Goal: Transaction & Acquisition: Purchase product/service

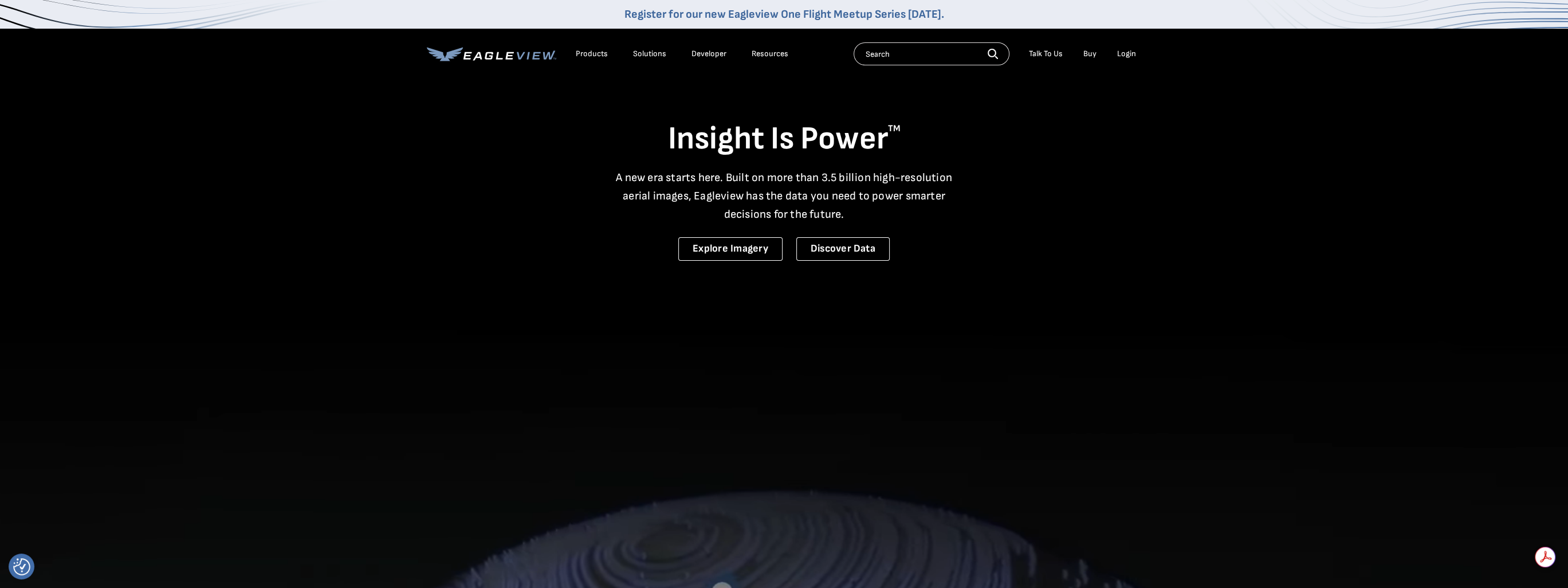
click at [1117, 56] on div "Login" at bounding box center [1126, 53] width 19 height 10
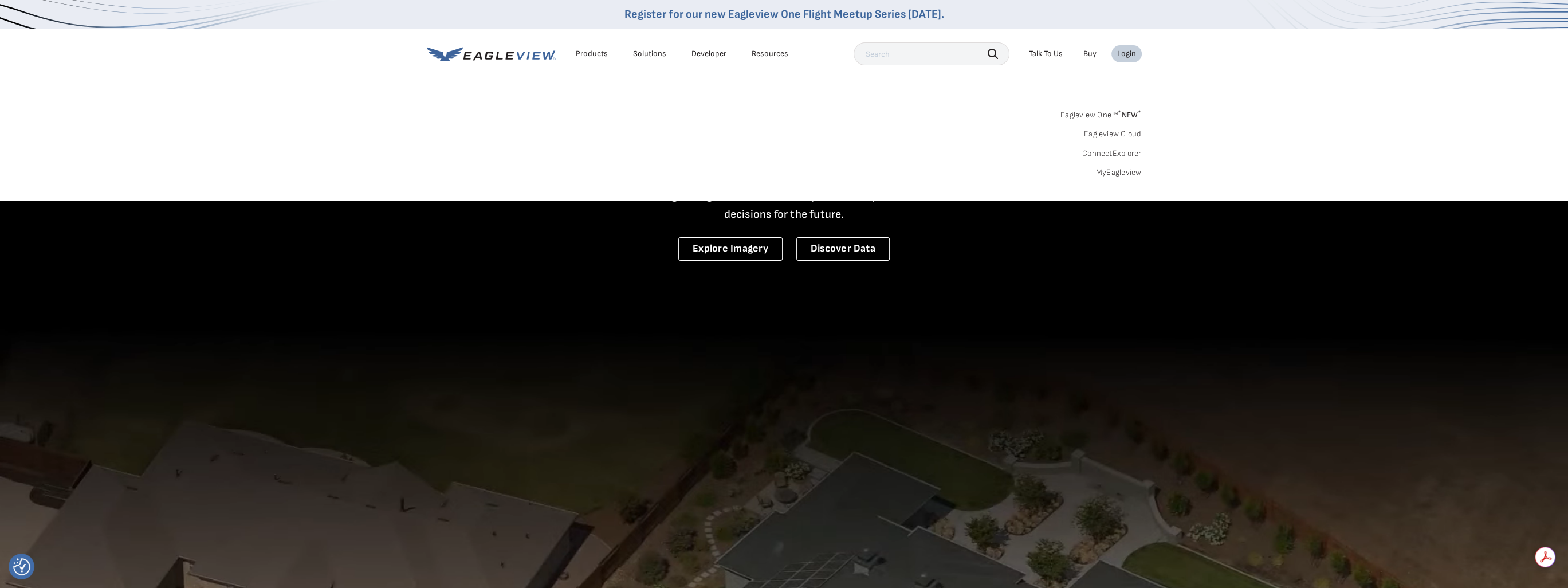
click at [1123, 170] on link "MyEagleview" at bounding box center [1119, 172] width 46 height 10
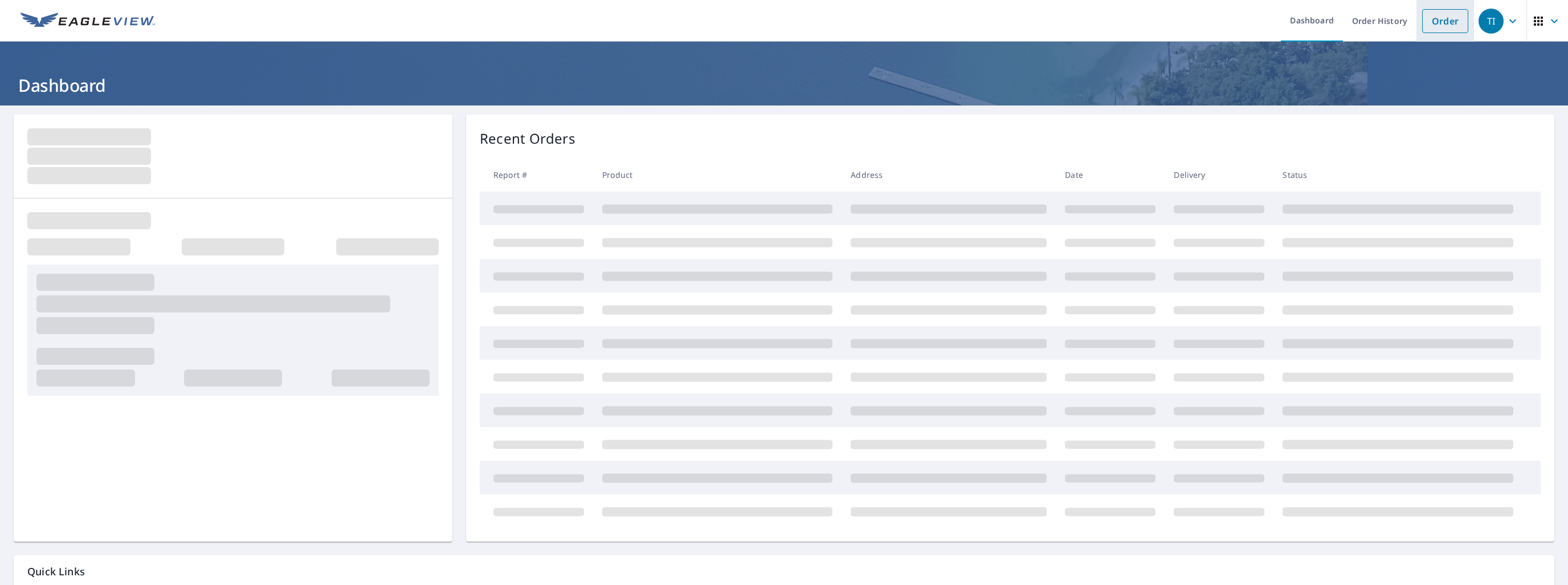
click at [1423, 26] on link "Order" at bounding box center [1444, 21] width 46 height 24
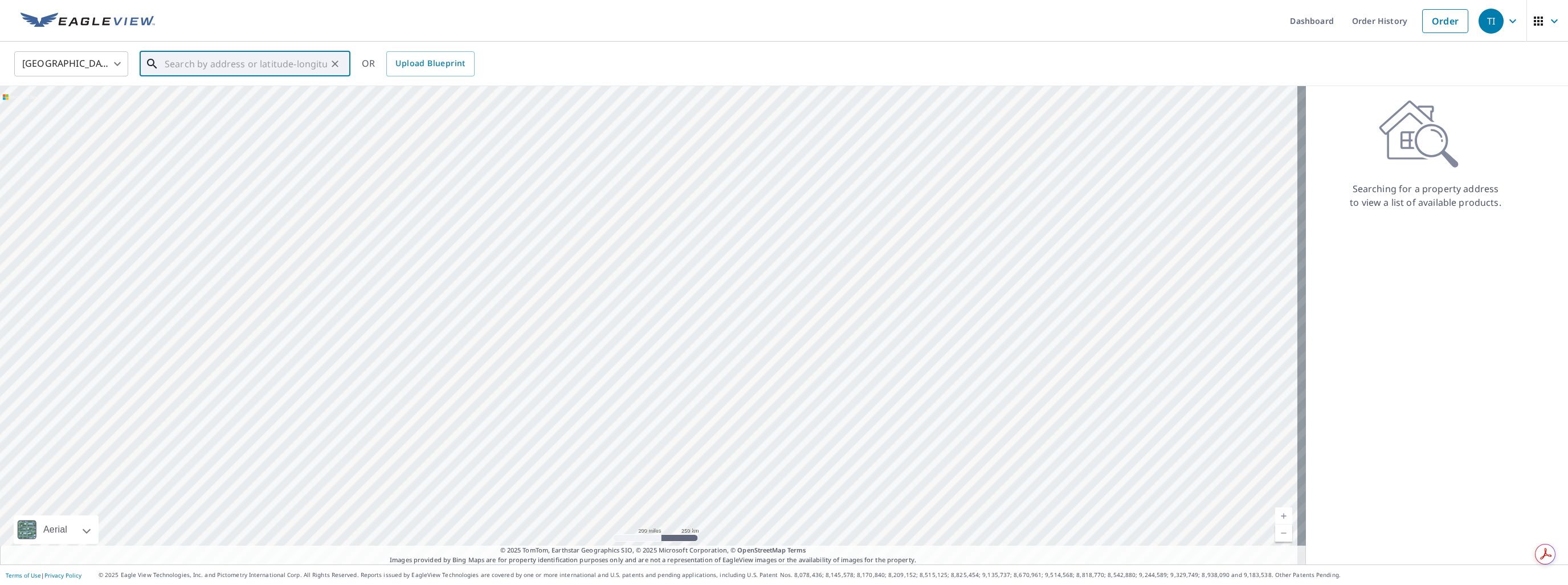
click at [251, 62] on input "text" at bounding box center [246, 64] width 162 height 32
click at [199, 151] on p "Carthage, NC 28327" at bounding box center [251, 148] width 179 height 11
type input "7 Princess Gate Dr Carthage, NC 28327"
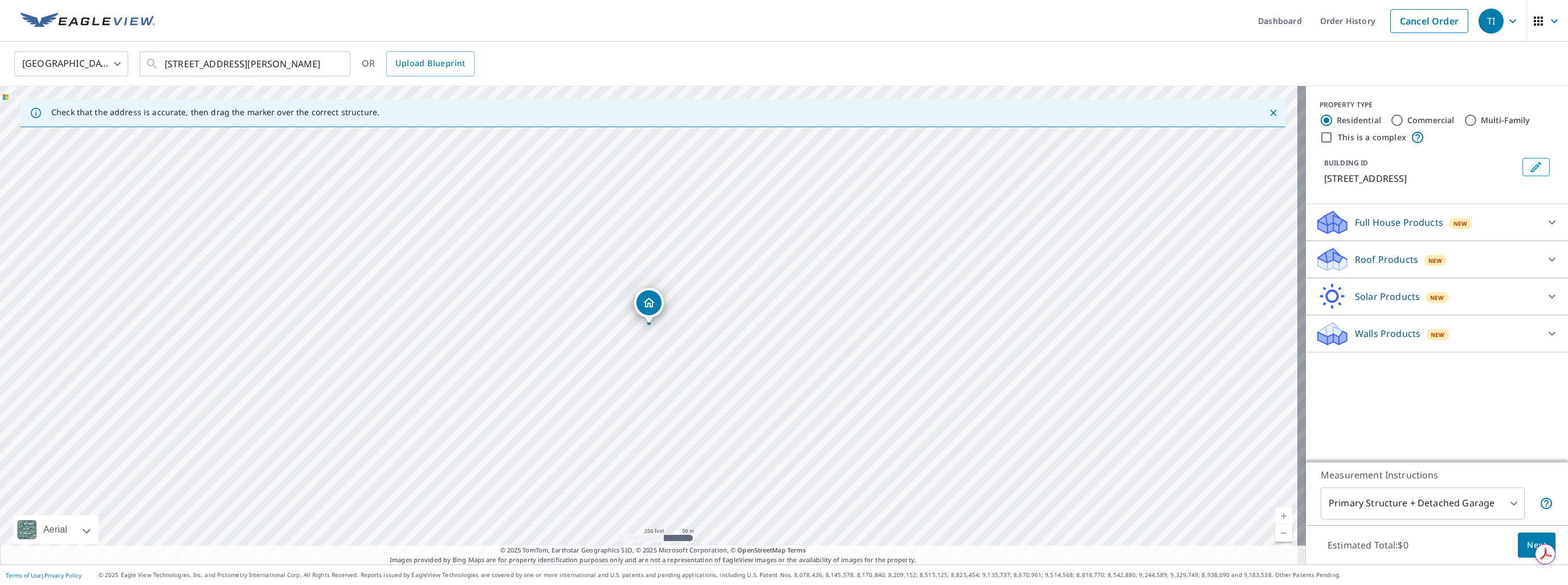
click at [1364, 265] on div "Roof Products New" at bounding box center [1427, 259] width 223 height 27
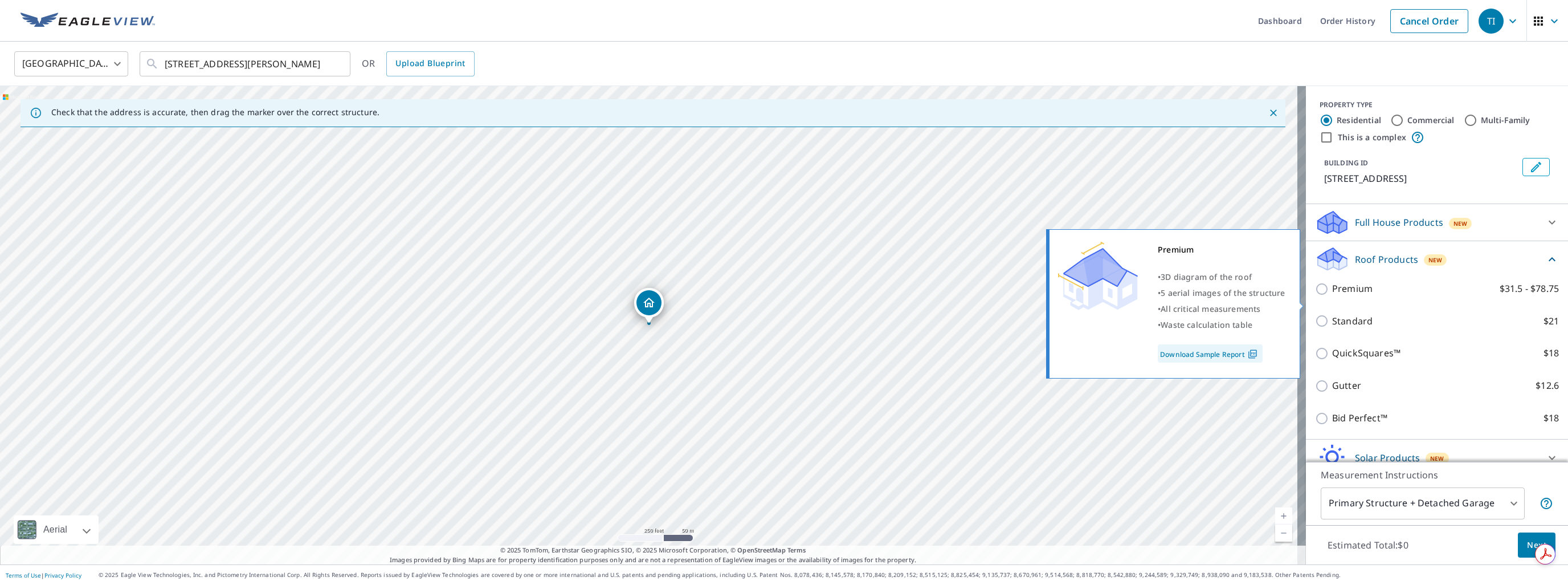
click at [1346, 296] on p "Premium" at bounding box center [1352, 288] width 40 height 14
click at [1332, 296] on input "Premium $31.5 - $78.75" at bounding box center [1323, 288] width 17 height 14
checkbox input "true"
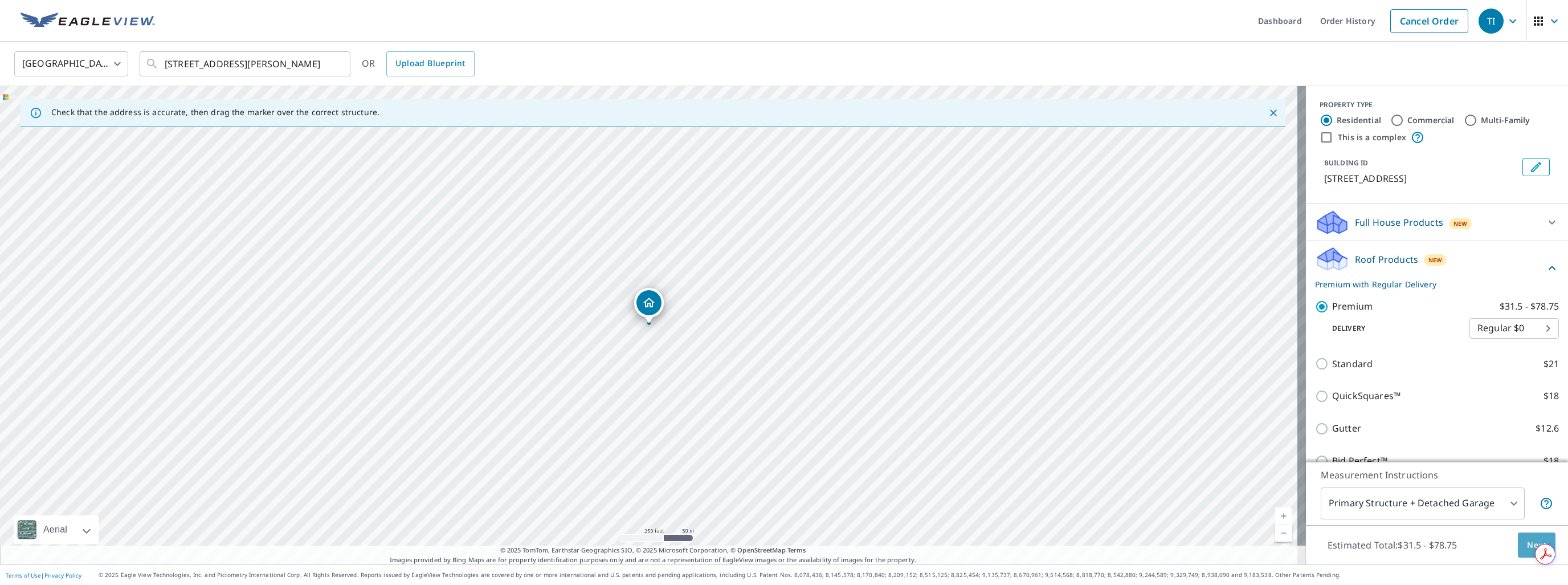
click at [1526, 544] on span "Next" at bounding box center [1536, 545] width 19 height 14
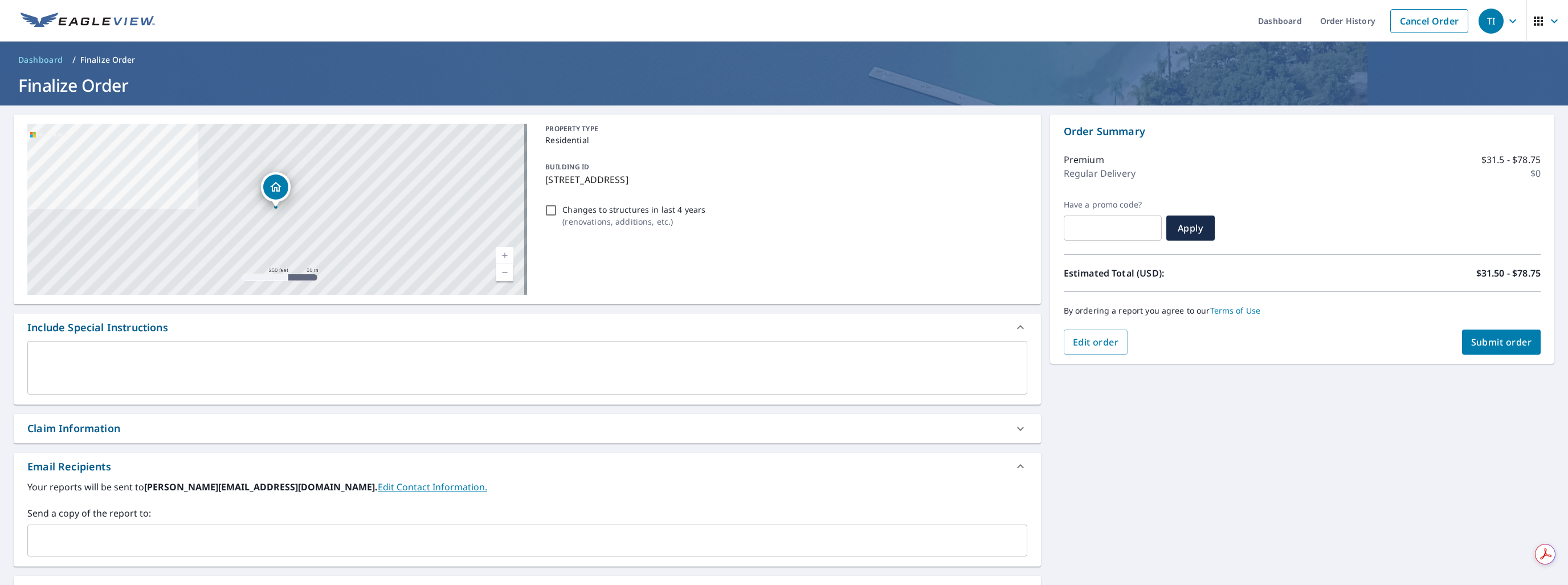
click at [1488, 337] on span "Submit order" at bounding box center [1501, 342] width 61 height 13
